Goal: Find specific page/section

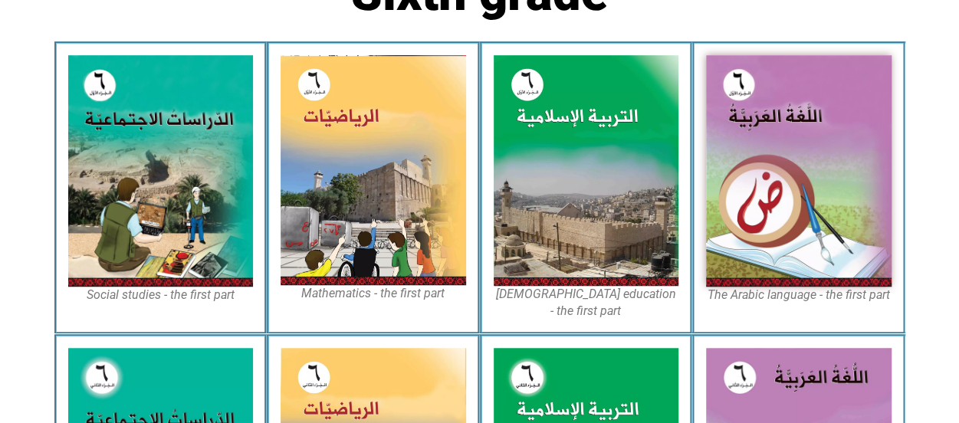
scroll to position [449, 0]
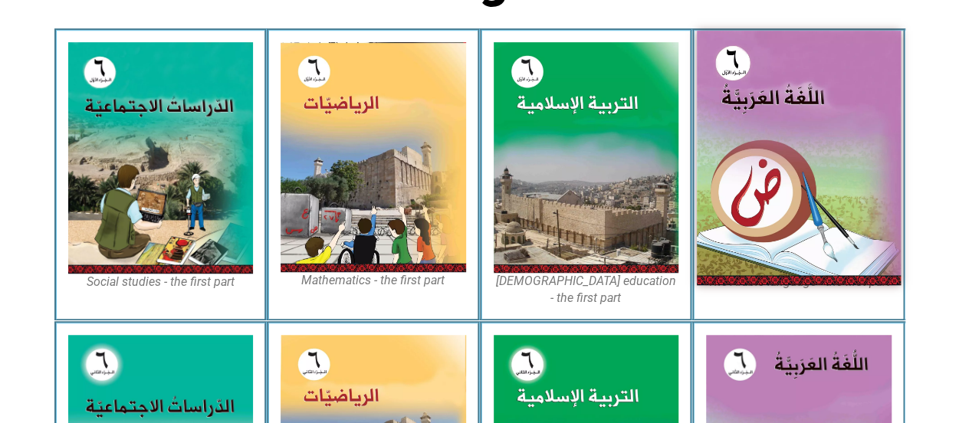
click at [864, 221] on img at bounding box center [799, 158] width 204 height 254
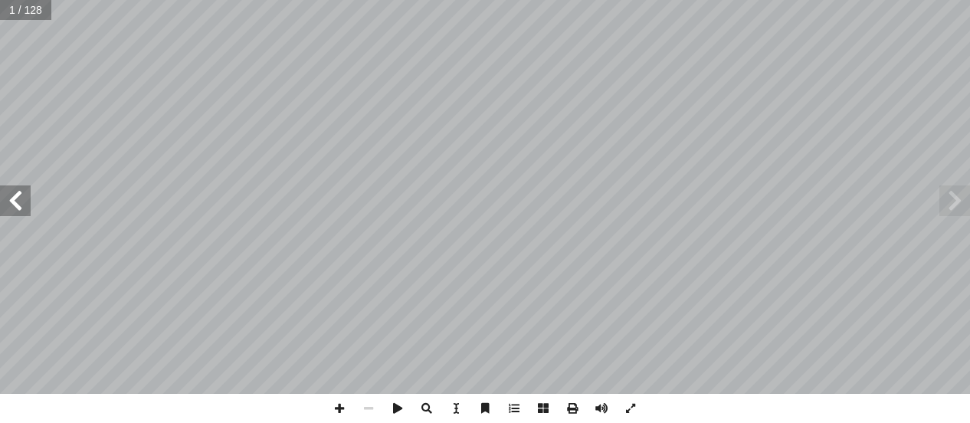
click at [12, 199] on span at bounding box center [15, 200] width 31 height 31
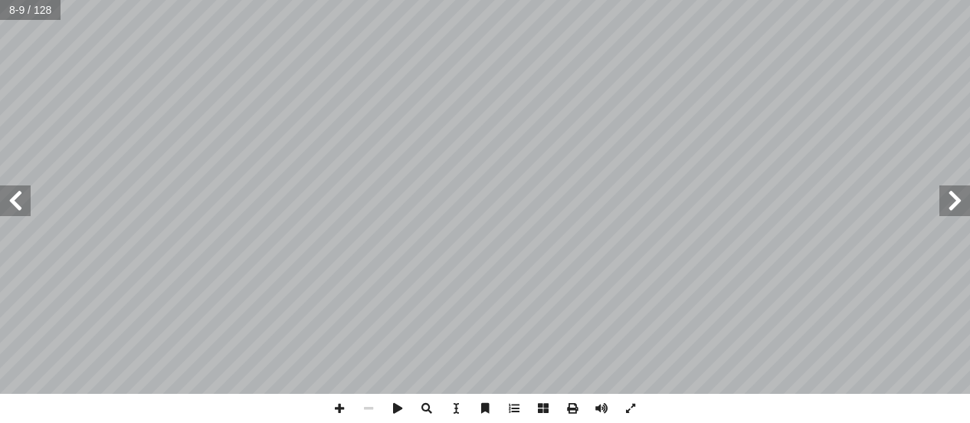
click at [12, 199] on span at bounding box center [15, 200] width 31 height 31
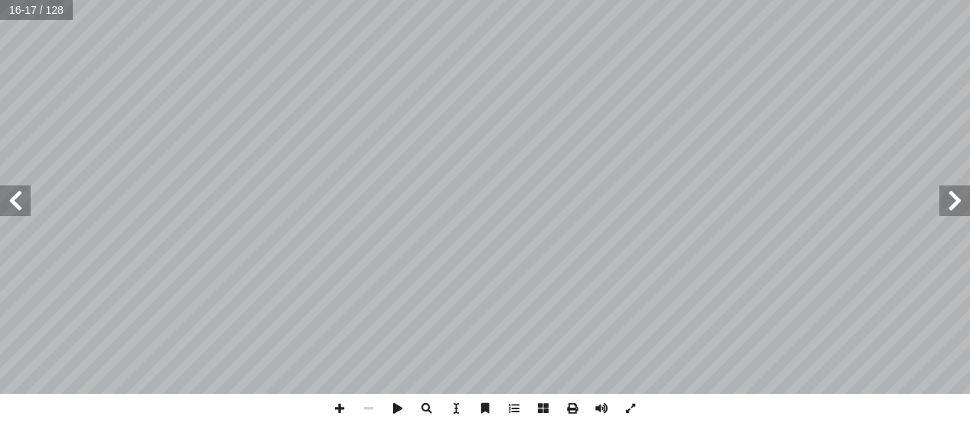
click at [947, 210] on span at bounding box center [954, 200] width 31 height 31
click at [338, 412] on span at bounding box center [339, 408] width 29 height 29
click at [333, 418] on span at bounding box center [339, 408] width 29 height 29
click at [369, 407] on span at bounding box center [368, 408] width 29 height 29
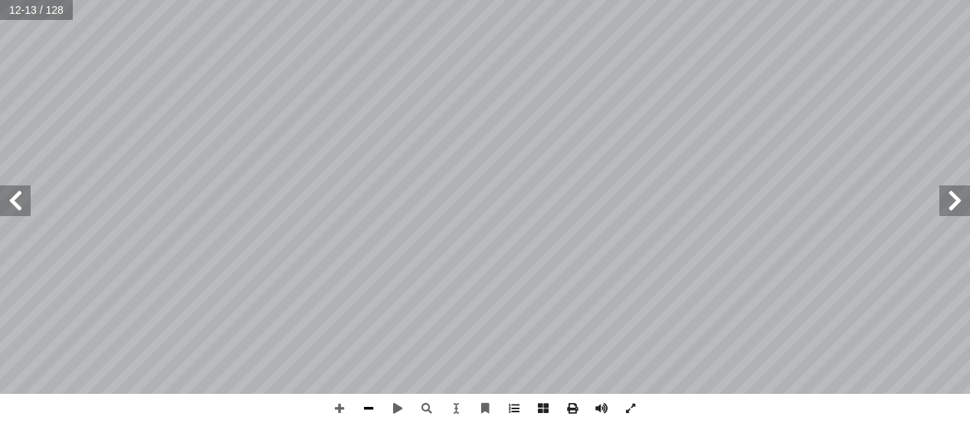
click at [369, 407] on span at bounding box center [368, 408] width 29 height 29
drag, startPoint x: 369, startPoint y: 407, endPoint x: -6, endPoint y: 234, distance: 413.5
click at [0, 139] on html "الصفحة الرئيسية الصف الأول الصف الثاني الصف الثالث الصف الرابع الصف الخامس الصف…" at bounding box center [485, 69] width 970 height 139
click at [10, 200] on span at bounding box center [15, 200] width 31 height 31
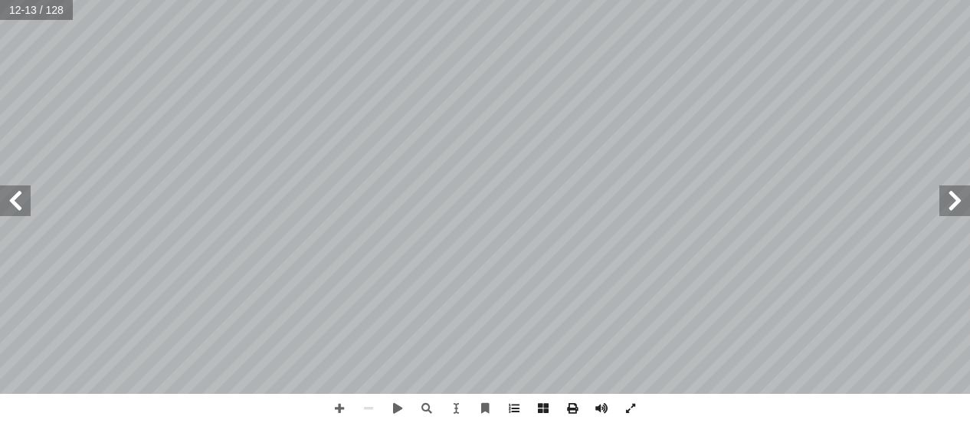
click at [10, 200] on span at bounding box center [15, 200] width 31 height 31
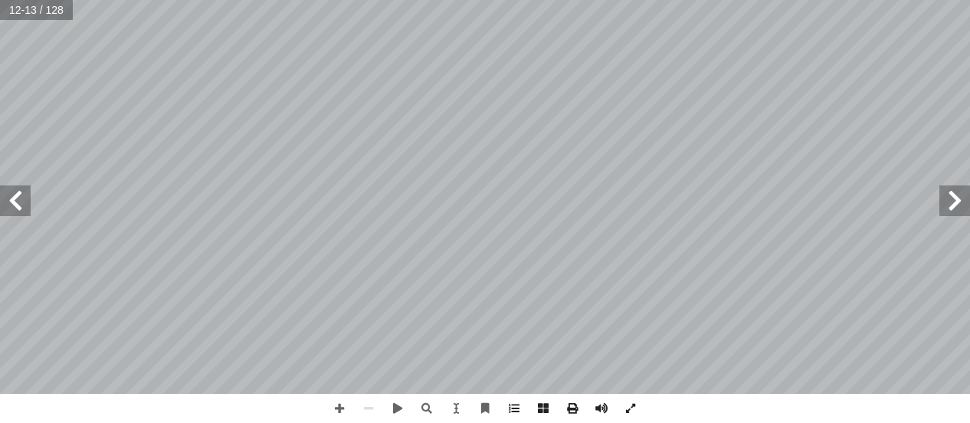
click at [10, 200] on span at bounding box center [15, 200] width 31 height 31
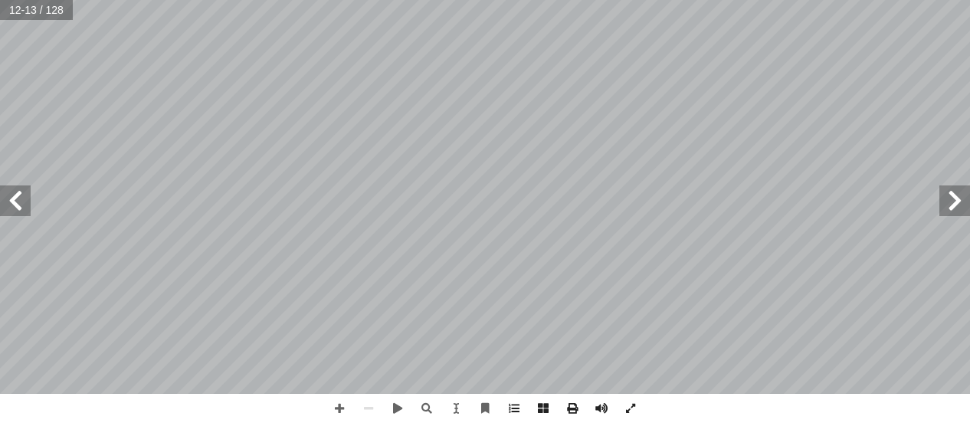
click at [731, 96] on div "٨ ؟ َ مين ِ ر ْ ج ُ الم ِ وم َ بالق َ ة َ العقوب ِ ه ِ زال ْ ن ِ إ ا َ ثناء أ ا…" at bounding box center [485, 197] width 970 height 394
